Goal: Book appointment/travel/reservation

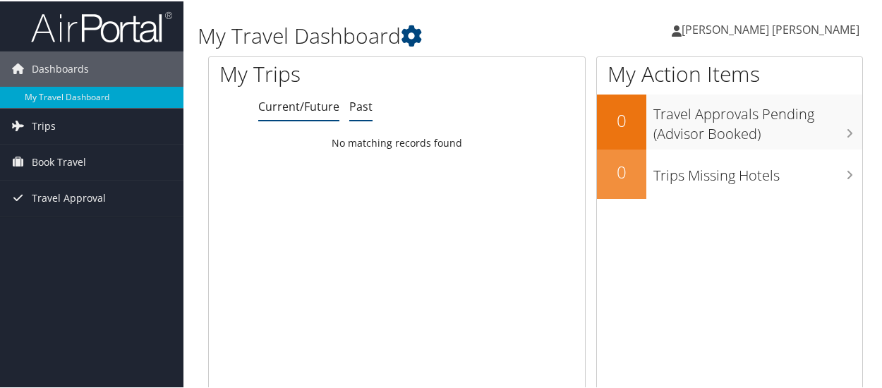
click at [363, 109] on link "Past" at bounding box center [360, 105] width 23 height 16
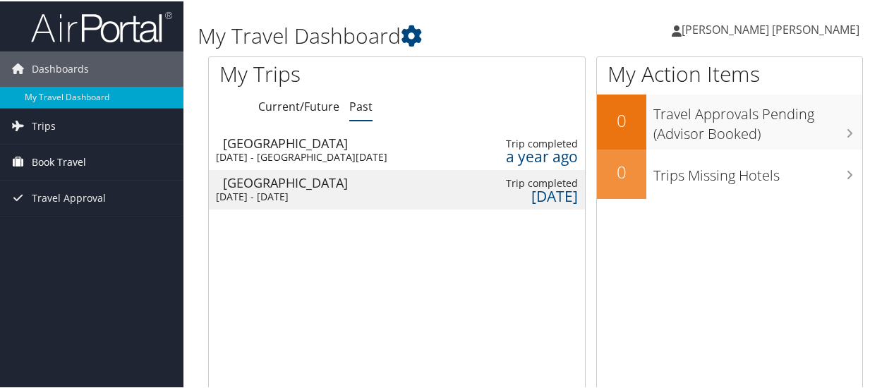
click at [71, 170] on span "Book Travel" at bounding box center [59, 160] width 54 height 35
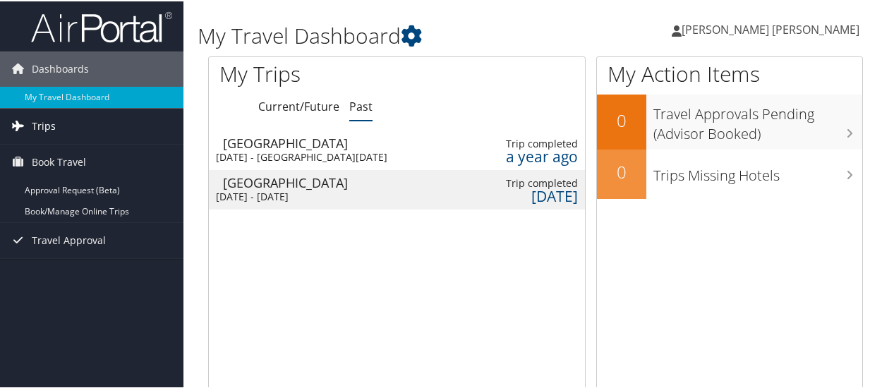
click at [44, 125] on span "Trips" at bounding box center [44, 124] width 24 height 35
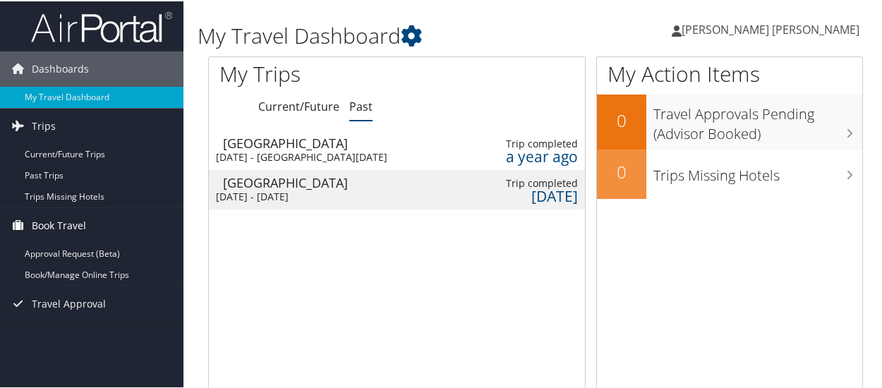
click at [68, 229] on span "Book Travel" at bounding box center [59, 224] width 54 height 35
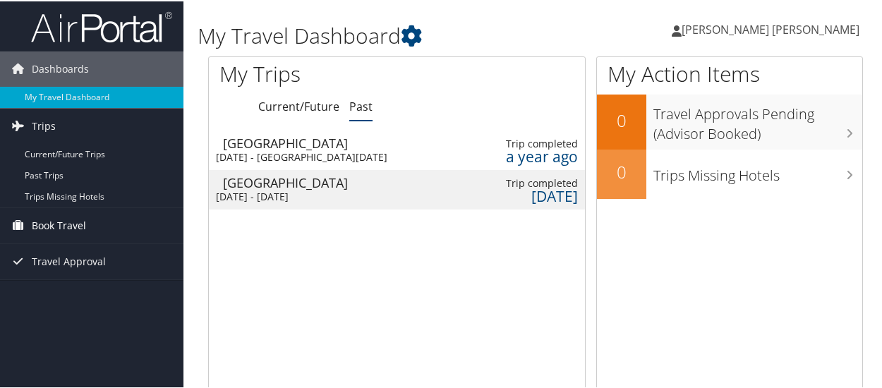
click at [68, 229] on span "Book Travel" at bounding box center [59, 224] width 54 height 35
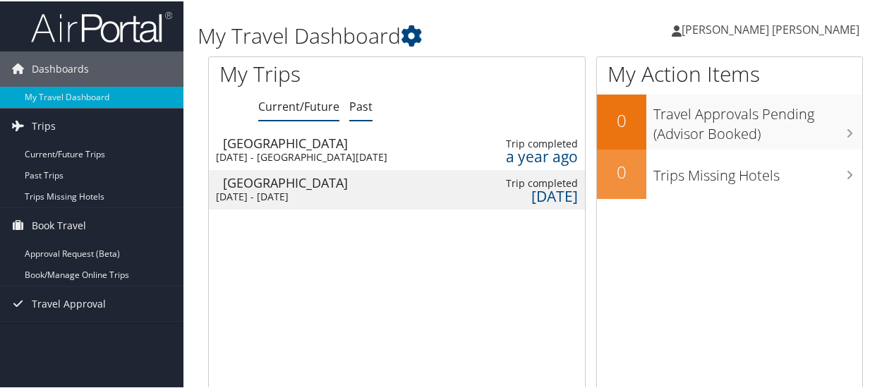
click at [279, 104] on link "Current/Future" at bounding box center [298, 105] width 81 height 16
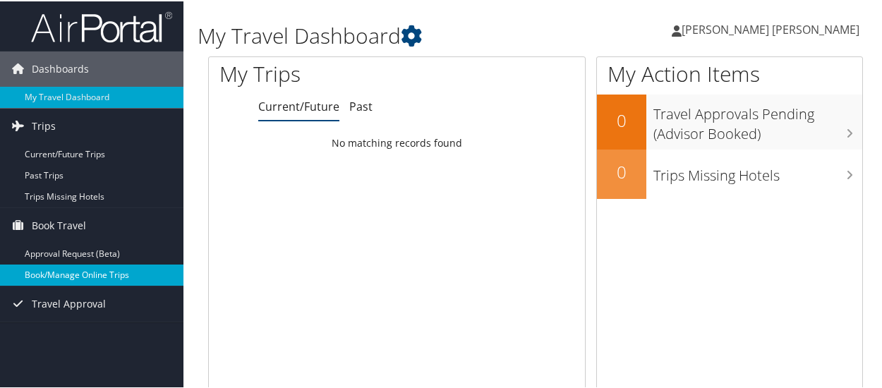
click at [68, 273] on link "Book/Manage Online Trips" at bounding box center [91, 273] width 183 height 21
